Goal: Check status: Check status

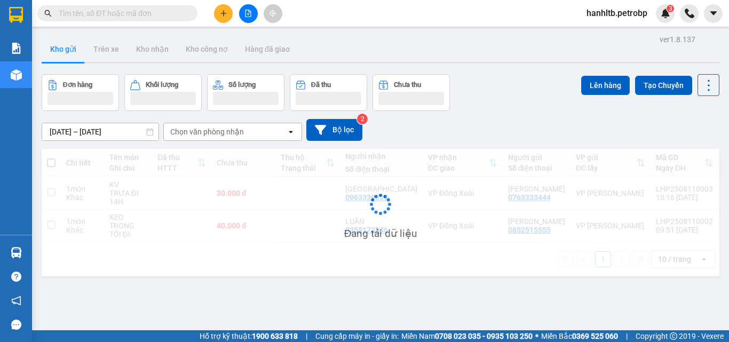
click at [135, 15] on input "text" at bounding box center [122, 13] width 126 height 12
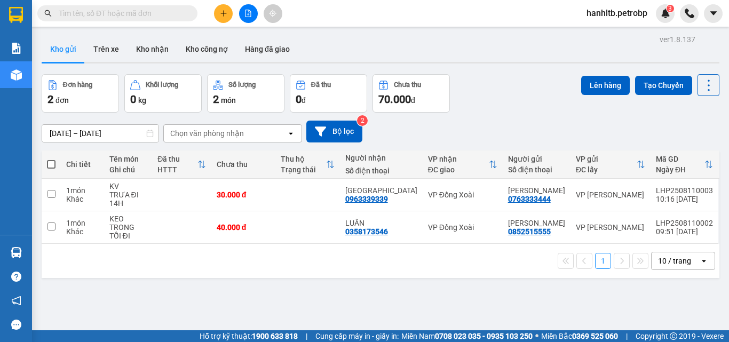
paste input "0379099199"
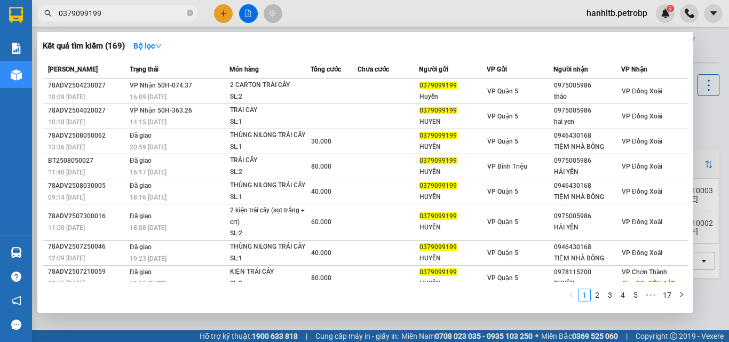
type input "0379099199"
click at [192, 11] on icon "close-circle" at bounding box center [190, 13] width 6 height 6
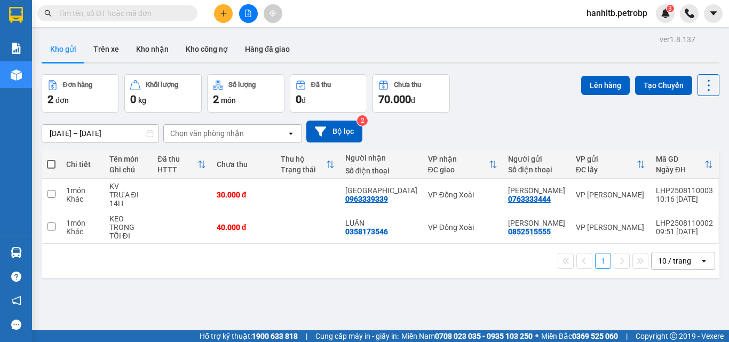
click at [148, 16] on input "text" at bounding box center [122, 13] width 126 height 12
paste input "0975005986"
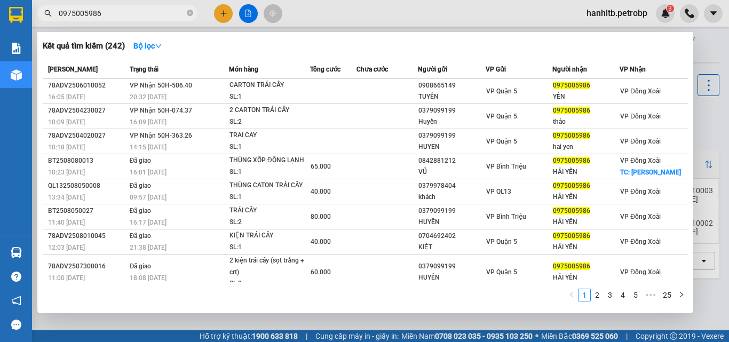
type input "0975005986"
click at [317, 24] on div at bounding box center [364, 171] width 729 height 342
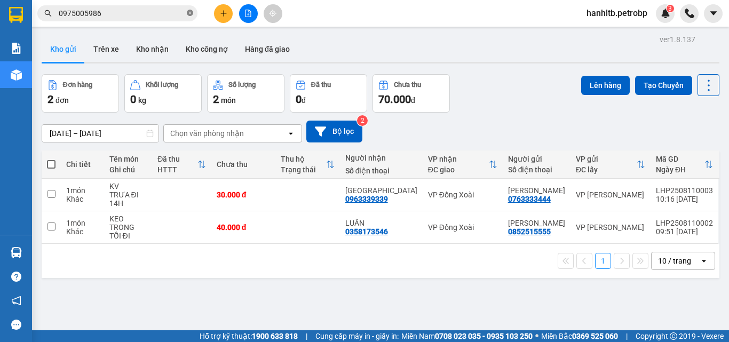
click at [190, 13] on icon "close-circle" at bounding box center [190, 13] width 6 height 6
click at [356, 17] on div "Kết quả tìm kiếm ( 242 ) Bộ lọc Mã ĐH Trạng thái Món hàng Tổng cước Chưa cước N…" at bounding box center [364, 13] width 729 height 27
